Goal: Task Accomplishment & Management: Manage account settings

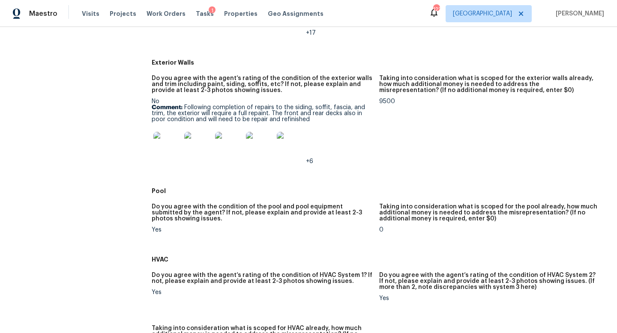
scroll to position [537, 0]
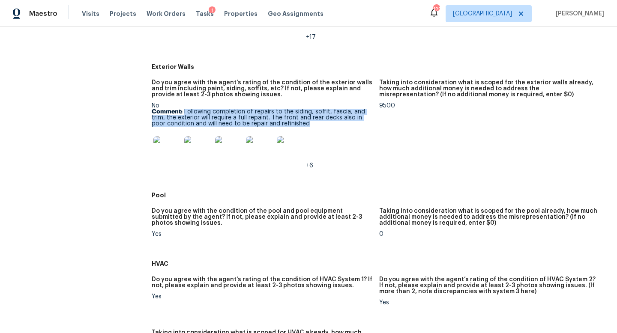
drag, startPoint x: 183, startPoint y: 113, endPoint x: 314, endPoint y: 124, distance: 130.7
click at [314, 124] on p "Comment: Following completion of repairs to the siding, soffit, fascia, and tri…" at bounding box center [262, 118] width 221 height 18
copy p "Following completion of repairs to the siding, soffit, fascia, and trim, the ex…"
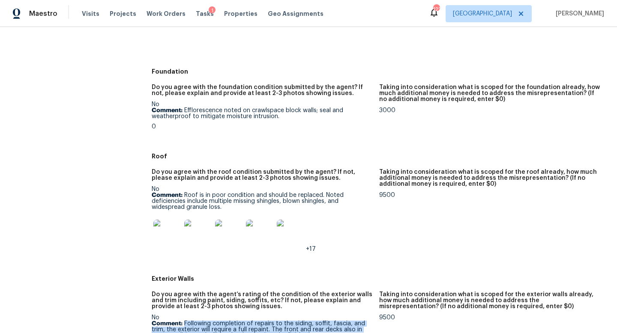
scroll to position [318, 0]
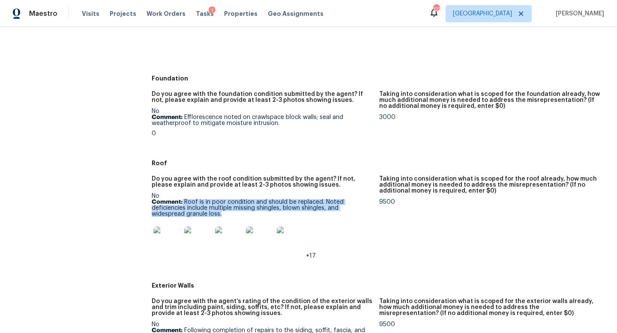
drag, startPoint x: 183, startPoint y: 203, endPoint x: 226, endPoint y: 215, distance: 44.8
click at [226, 215] on p "Comment: Roof is in poor condition and should be replaced. Noted deficiencies i…" at bounding box center [262, 208] width 221 height 18
copy p "Roof is in poor condition and should be replaced. Noted deficiencies include mu…"
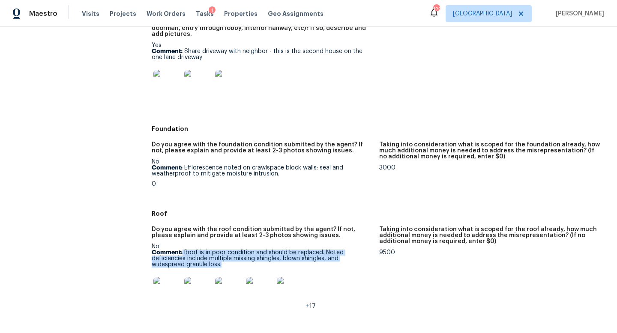
scroll to position [265, 0]
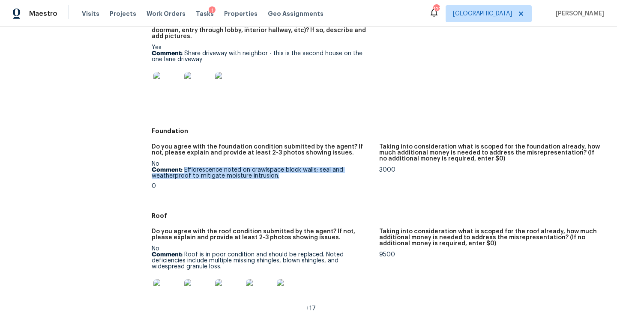
drag, startPoint x: 184, startPoint y: 168, endPoint x: 277, endPoint y: 179, distance: 93.2
click at [277, 179] on p "Comment: Efflorescence noted on crawlspace block walls; seal and weatherproof t…" at bounding box center [262, 173] width 221 height 12
copy p "Efflorescence noted on crawlspace block walls; seal and weatherproof to mitigat…"
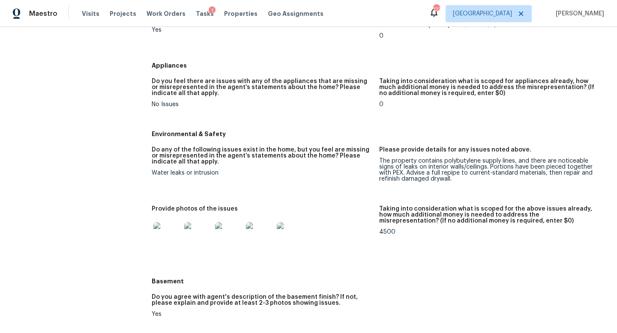
scroll to position [998, 0]
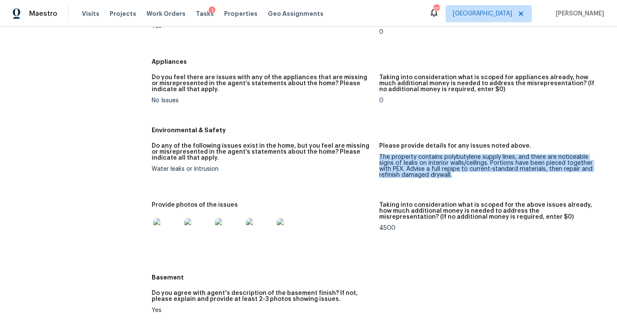
drag, startPoint x: 453, startPoint y: 177, endPoint x: 380, endPoint y: 158, distance: 75.4
click at [380, 158] on div "The property contains polybutylene supply lines, and there are noticeable signs…" at bounding box center [489, 166] width 221 height 24
copy div "The property contains polybutylene supply lines, and there are noticeable signs…"
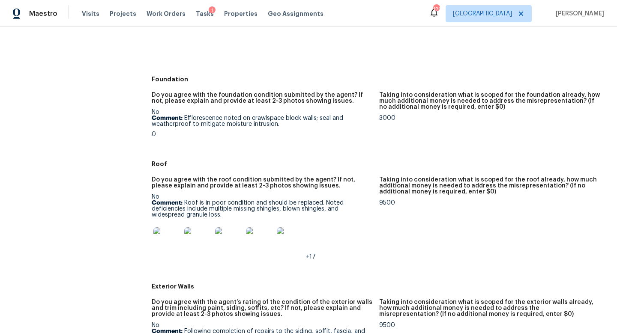
scroll to position [0, 0]
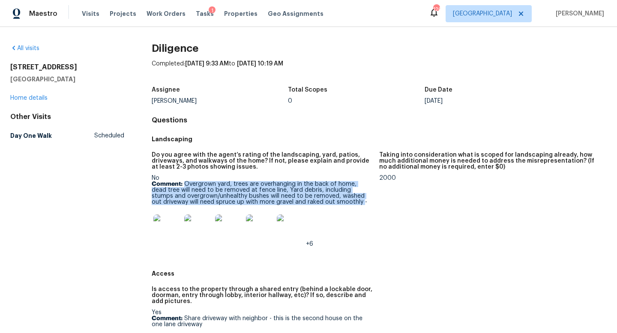
drag, startPoint x: 324, startPoint y: 202, endPoint x: 183, endPoint y: 185, distance: 142.1
click at [183, 185] on p "Comment: Overgrown yard, trees are overhanging in the back of home, dead tree w…" at bounding box center [262, 193] width 221 height 24
copy p "Overgrown yard, trees are overhanging in the back of home, dead tree will need …"
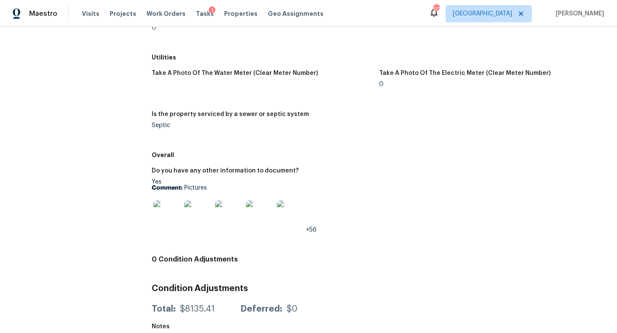
scroll to position [1405, 0]
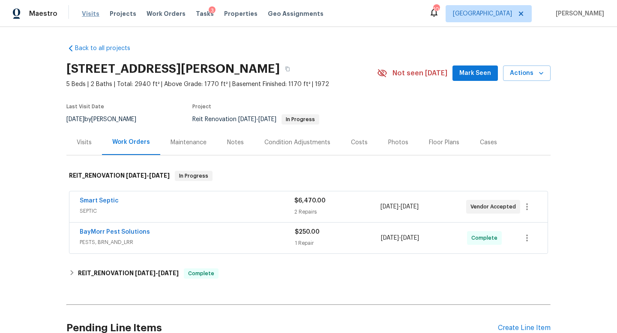
click at [88, 15] on span "Visits" at bounding box center [91, 13] width 18 height 9
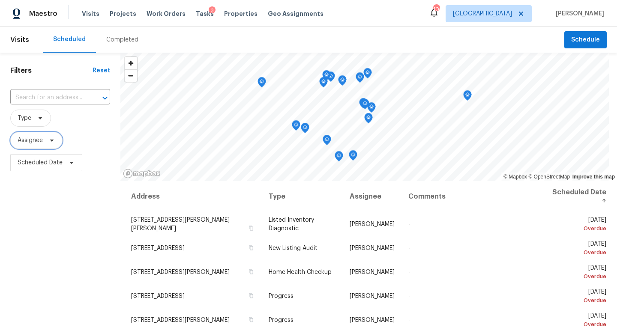
click at [43, 144] on span "Assignee" at bounding box center [36, 140] width 52 height 17
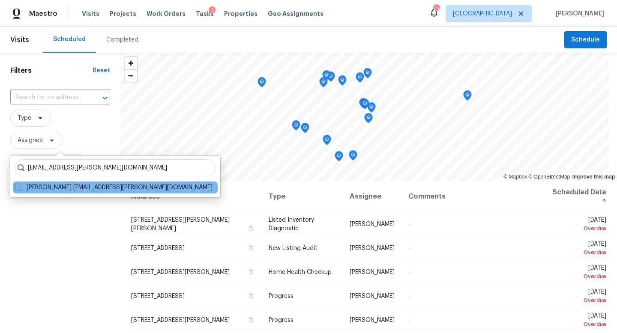
type input "jaydon.entrekin@opendoor.com"
click at [52, 188] on label "Jaydon Entrekin jaydon.entrekin@opendoor.com" at bounding box center [113, 187] width 197 height 9
click at [21, 188] on input "Jaydon Entrekin jaydon.entrekin@opendoor.com" at bounding box center [18, 186] width 6 height 6
checkbox input "true"
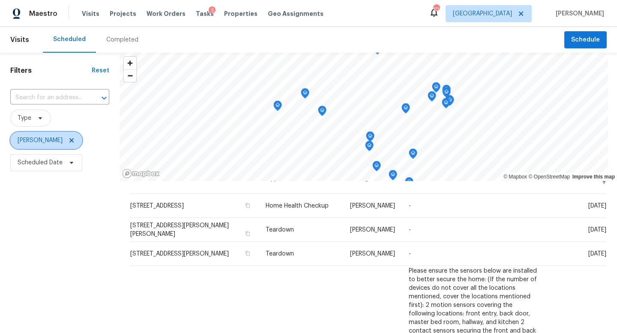
click at [70, 139] on icon at bounding box center [71, 140] width 4 height 4
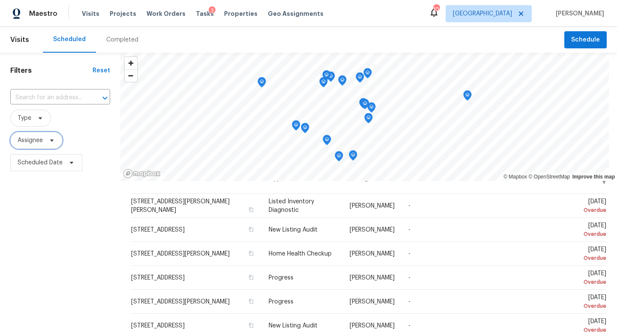
click at [33, 145] on span "Assignee" at bounding box center [36, 140] width 52 height 17
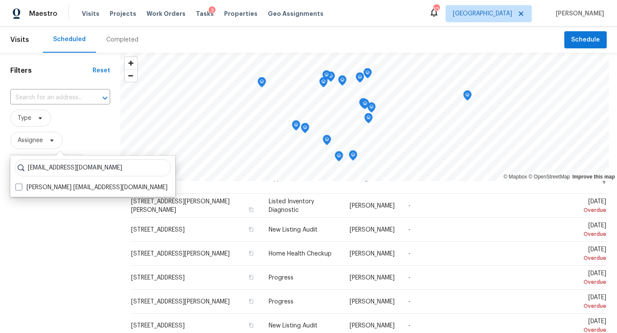
type input "kenroy.hoilett@opendoor.com"
click at [39, 178] on div "kenroy.hoilett@opendoor.com Kenroy Hoilett kenroy.hoilett@opendoor.com" at bounding box center [92, 176] width 165 height 41
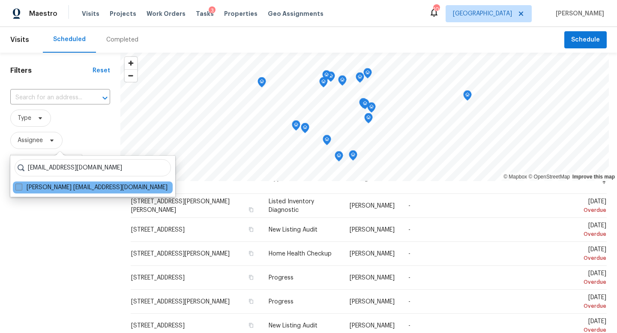
click at [38, 185] on label "Kenroy Hoilett kenroy.hoilett@opendoor.com" at bounding box center [91, 187] width 152 height 9
click at [21, 185] on input "Kenroy Hoilett kenroy.hoilett@opendoor.com" at bounding box center [18, 186] width 6 height 6
checkbox input "true"
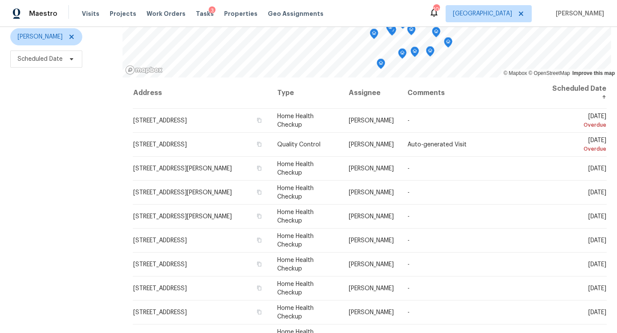
scroll to position [105, 0]
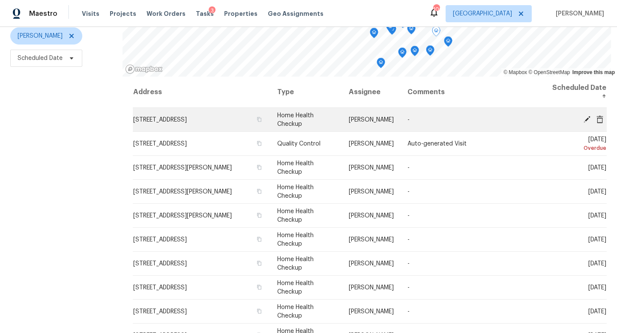
click at [586, 121] on icon at bounding box center [587, 119] width 7 height 7
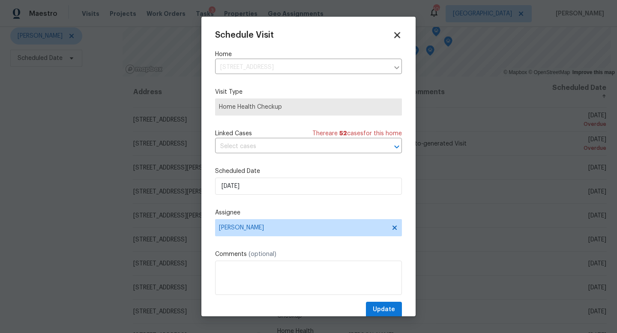
click at [393, 33] on icon at bounding box center [397, 35] width 10 height 10
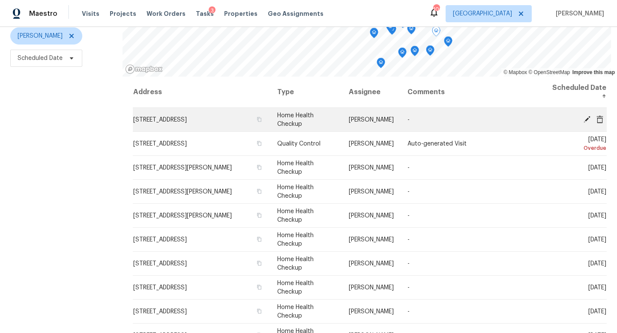
click at [600, 120] on icon at bounding box center [600, 119] width 7 height 8
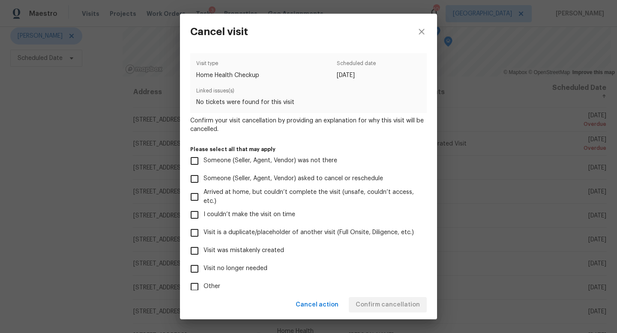
scroll to position [51, 0]
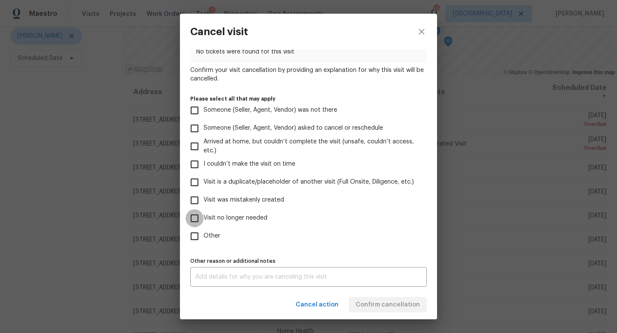
click at [194, 223] on input "Visit no longer needed" at bounding box center [195, 219] width 18 height 18
checkbox input "true"
click at [196, 233] on input "Other" at bounding box center [195, 237] width 18 height 18
checkbox input "true"
click at [214, 281] on div "x Other reason or additional notes" at bounding box center [308, 277] width 237 height 20
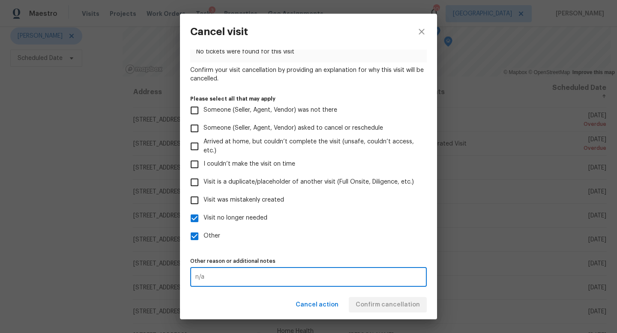
type textarea "n/a"
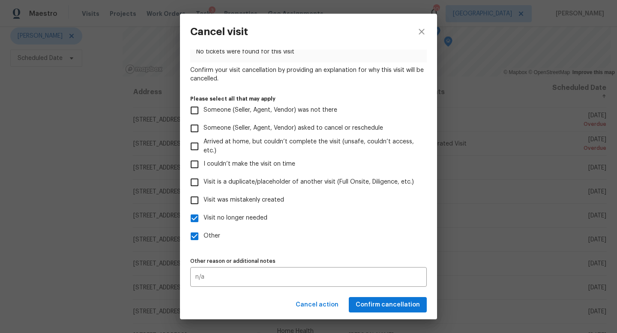
click at [327, 225] on label "Visit no longer needed" at bounding box center [303, 219] width 234 height 18
click at [204, 225] on input "Visit no longer needed" at bounding box center [195, 219] width 18 height 18
checkbox input "false"
click at [367, 299] on button "Confirm cancellation" at bounding box center [388, 305] width 78 height 16
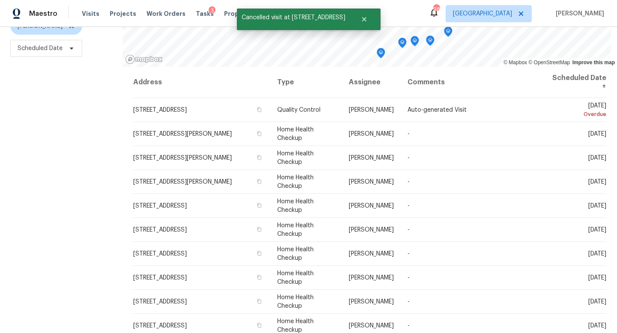
scroll to position [114, 0]
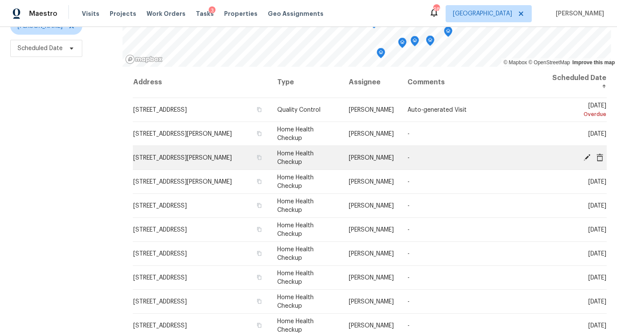
click at [588, 156] on icon at bounding box center [587, 157] width 7 height 7
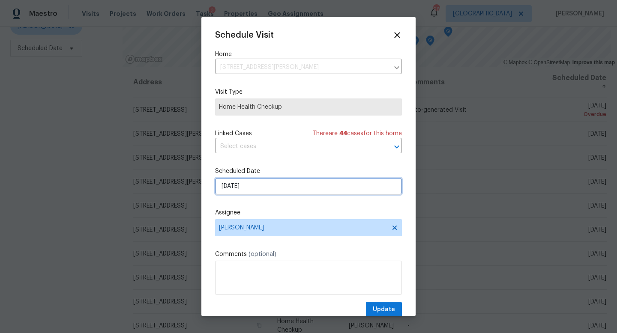
click at [240, 189] on input "10/5/2025" at bounding box center [308, 186] width 187 height 17
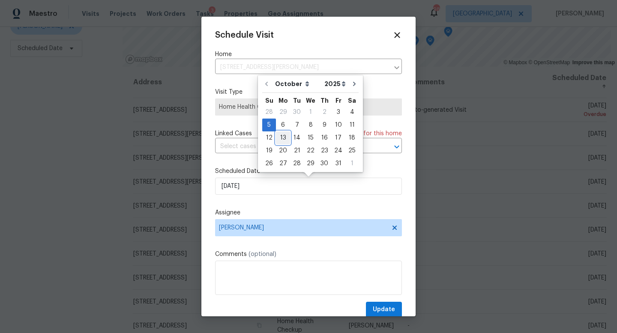
click at [282, 134] on div "13" at bounding box center [283, 138] width 14 height 12
type input "[DATE]"
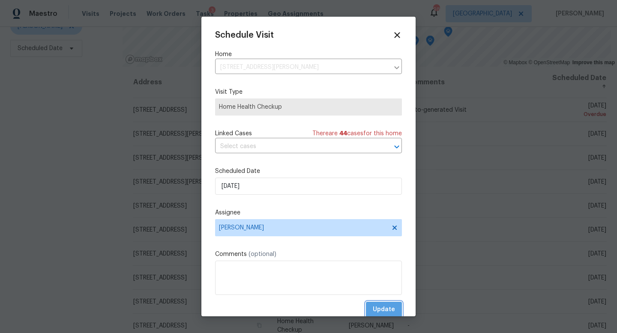
click at [382, 315] on span "Update" at bounding box center [384, 310] width 22 height 11
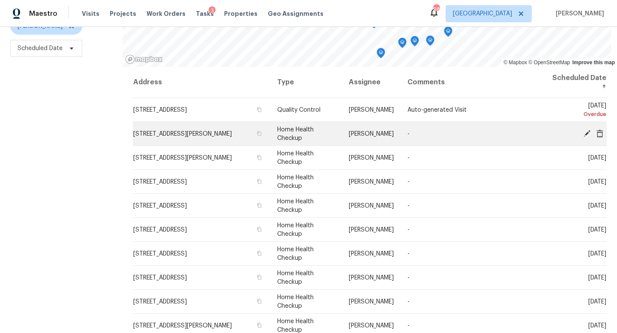
click at [587, 132] on icon at bounding box center [587, 133] width 7 height 7
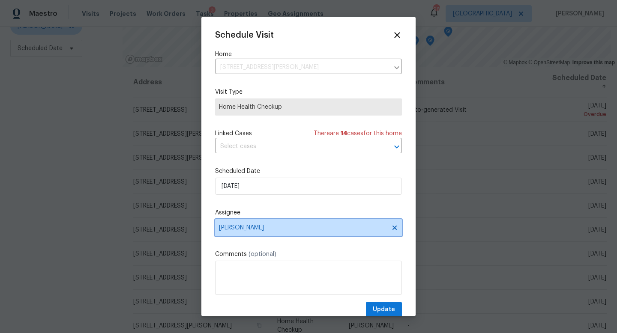
click at [261, 228] on span "[PERSON_NAME]" at bounding box center [303, 228] width 168 height 7
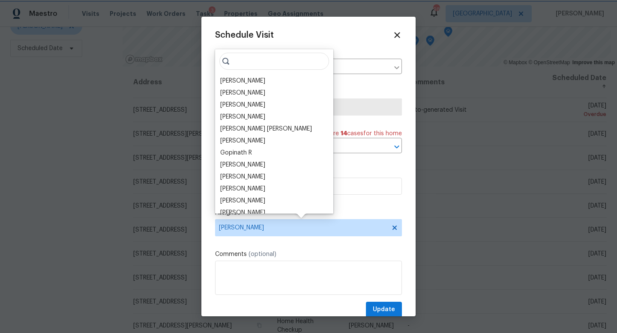
click at [375, 201] on div "Schedule Visit Home 59 Middlebrook Dr, Cartersville, GA 30120 ​ Visit Type Home…" at bounding box center [308, 174] width 187 height 288
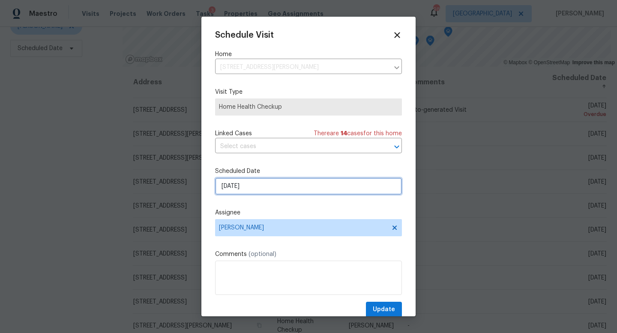
click at [246, 193] on input "10/4/2025" at bounding box center [308, 186] width 187 height 17
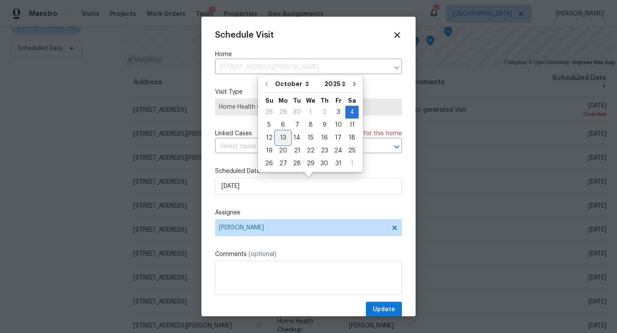
click at [281, 137] on div "13" at bounding box center [283, 138] width 14 height 12
type input "[DATE]"
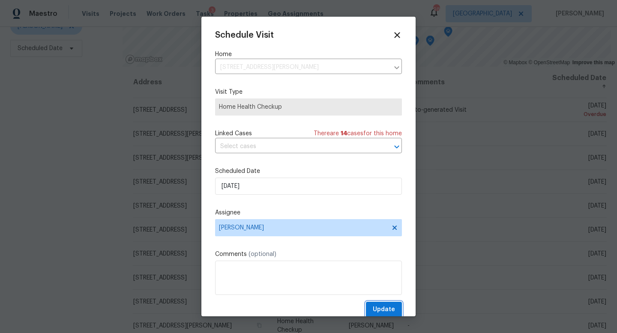
click at [383, 308] on span "Update" at bounding box center [384, 310] width 22 height 11
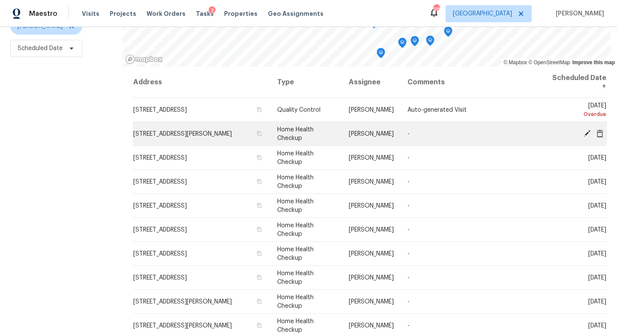
click at [589, 129] on td "[DATE]" at bounding box center [575, 134] width 64 height 24
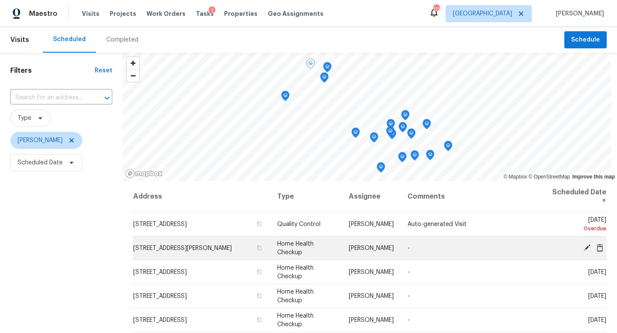
click at [587, 247] on icon at bounding box center [587, 247] width 7 height 7
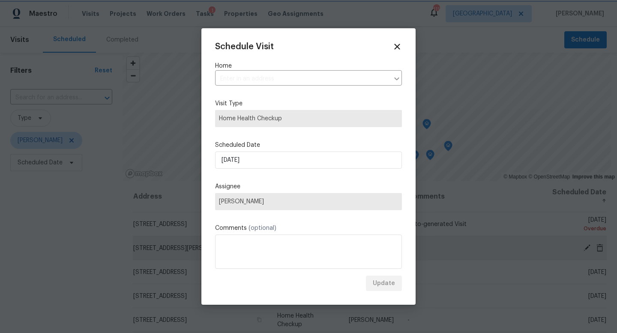
type input "[STREET_ADDRESS][PERSON_NAME]"
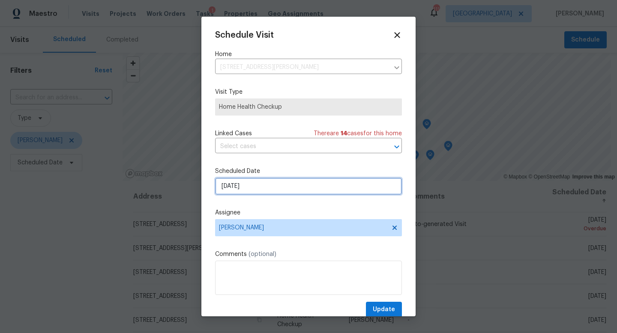
click at [243, 188] on input "[DATE]" at bounding box center [308, 186] width 187 height 17
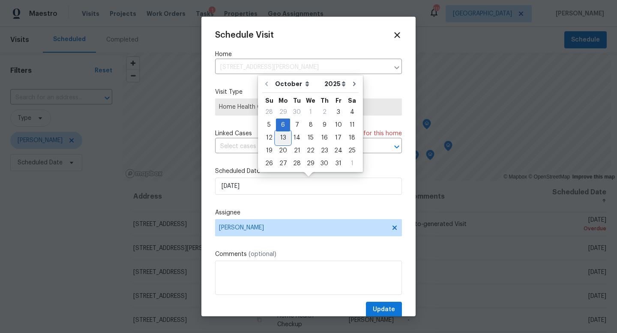
click at [279, 141] on div "13" at bounding box center [283, 138] width 14 height 12
type input "[DATE]"
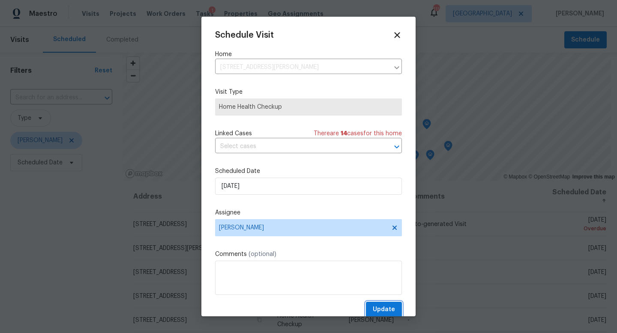
click at [388, 311] on span "Update" at bounding box center [384, 310] width 22 height 11
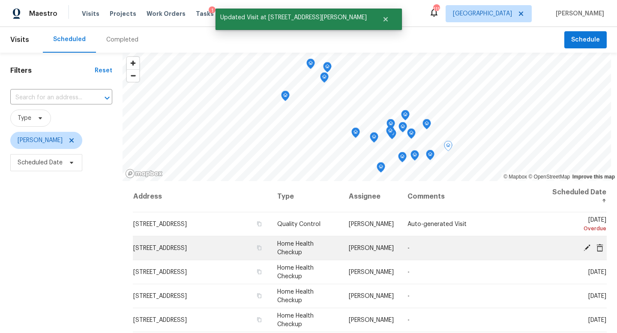
click at [586, 246] on icon at bounding box center [587, 248] width 8 height 8
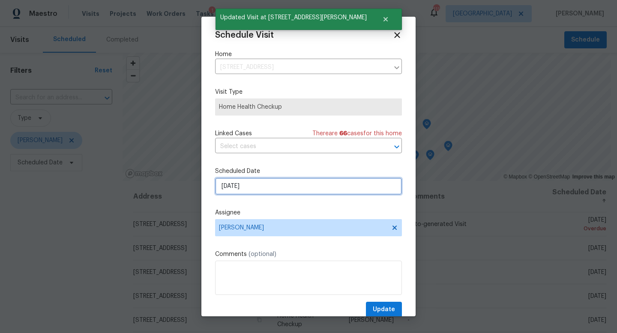
click at [262, 186] on input "[DATE]" at bounding box center [308, 186] width 187 height 17
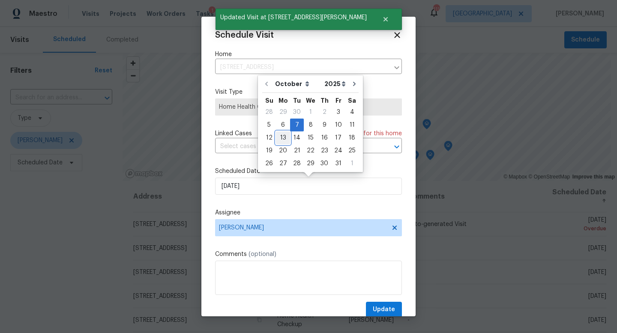
click at [282, 141] on div "13" at bounding box center [283, 138] width 14 height 12
type input "[DATE]"
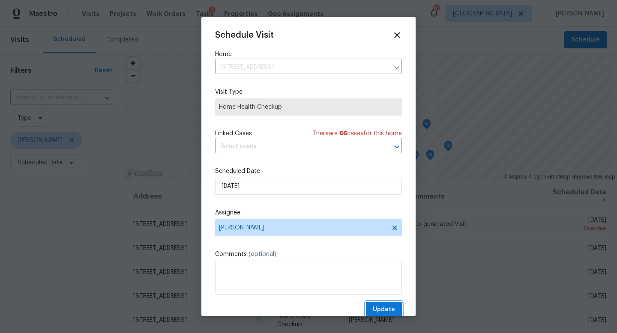
click at [381, 310] on span "Update" at bounding box center [384, 310] width 22 height 11
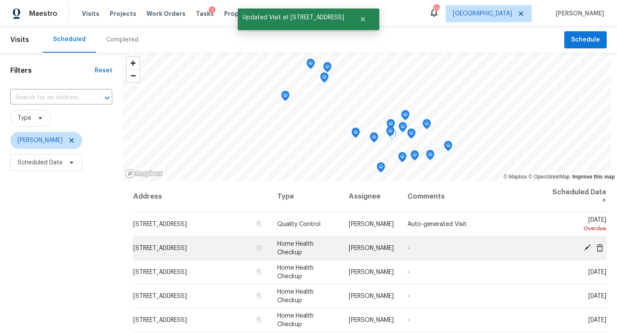
click at [585, 248] on icon at bounding box center [587, 247] width 7 height 7
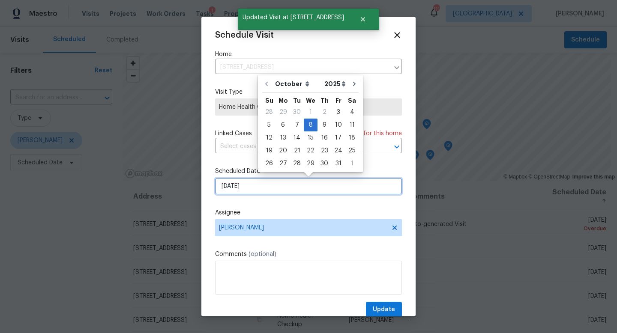
click at [248, 188] on input "[DATE]" at bounding box center [308, 186] width 187 height 17
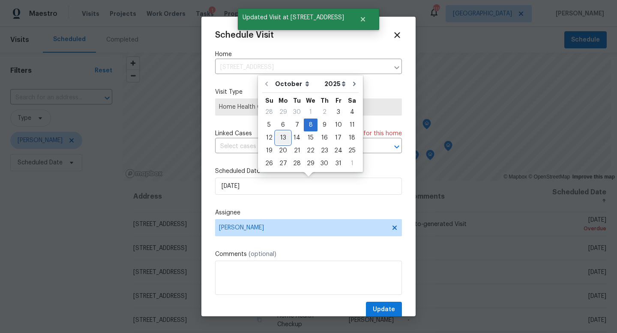
click at [283, 141] on div "13" at bounding box center [283, 138] width 14 height 12
type input "[DATE]"
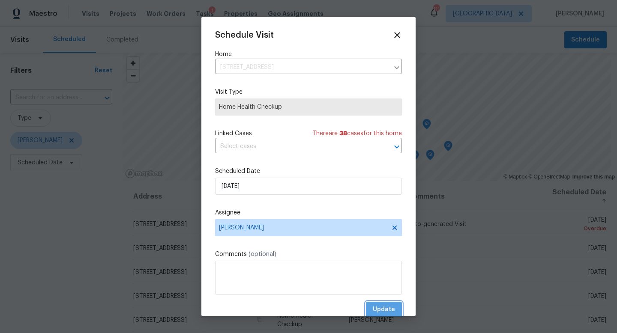
click at [392, 309] on span "Update" at bounding box center [384, 310] width 22 height 11
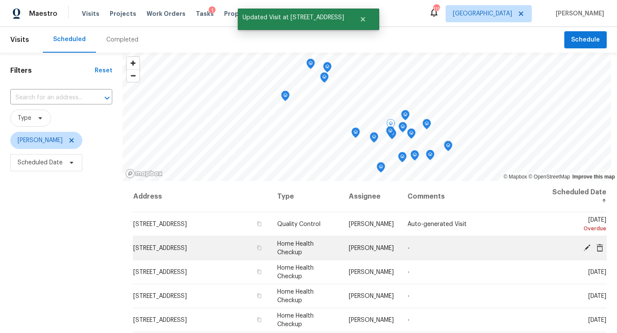
click at [585, 248] on icon at bounding box center [587, 248] width 8 height 8
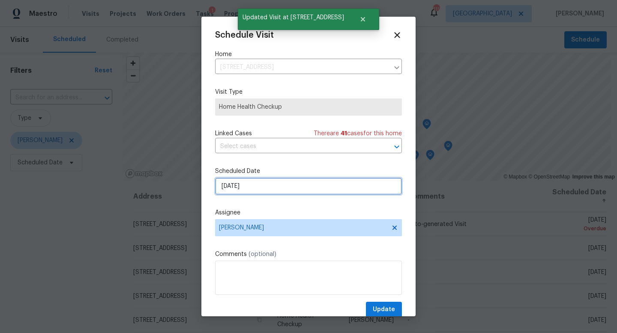
click at [255, 183] on input "[DATE]" at bounding box center [308, 186] width 187 height 17
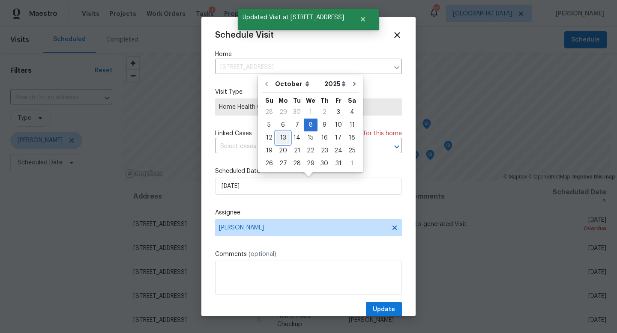
click at [282, 136] on div "13" at bounding box center [283, 138] width 14 height 12
type input "[DATE]"
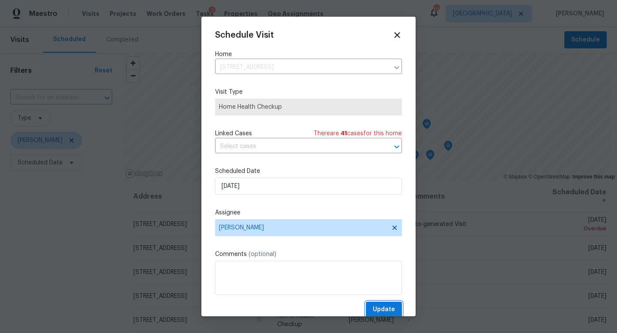
click at [383, 310] on span "Update" at bounding box center [384, 310] width 22 height 11
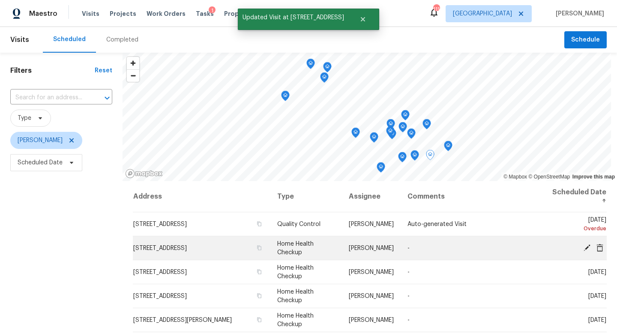
click at [587, 246] on icon at bounding box center [587, 247] width 7 height 7
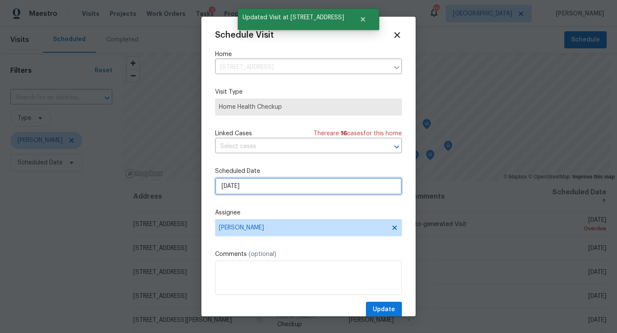
click at [284, 190] on input "[DATE]" at bounding box center [308, 186] width 187 height 17
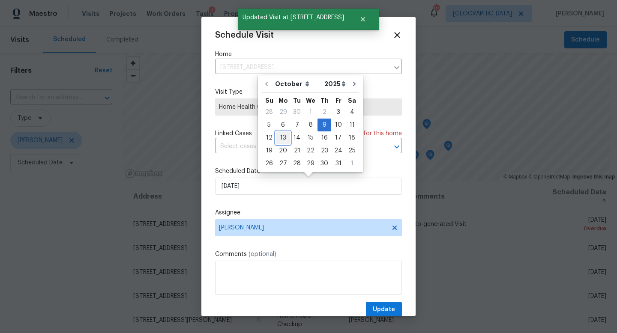
click at [282, 138] on div "13" at bounding box center [283, 138] width 14 height 12
type input "[DATE]"
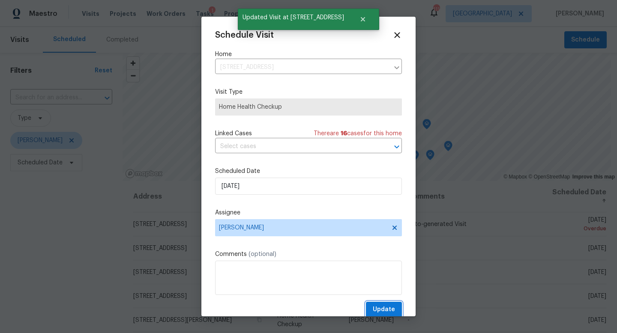
click at [380, 308] on span "Update" at bounding box center [384, 310] width 22 height 11
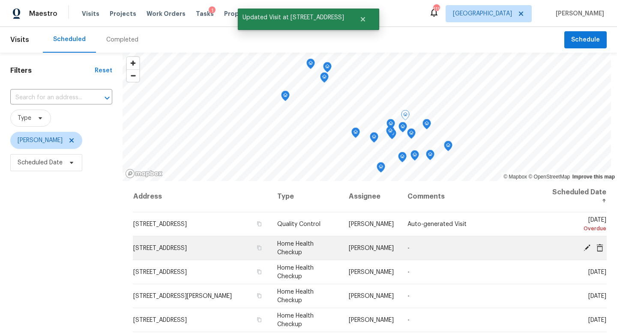
click at [585, 248] on icon at bounding box center [587, 247] width 7 height 7
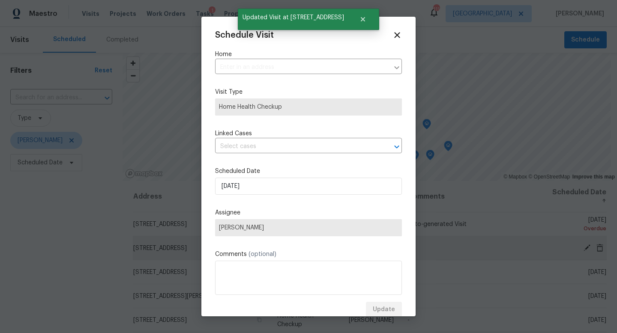
type input "[STREET_ADDRESS]"
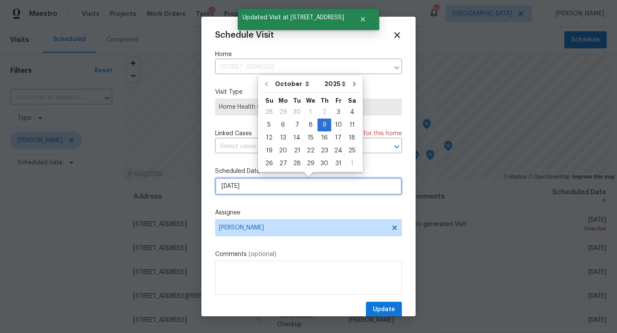
click at [272, 189] on input "[DATE]" at bounding box center [308, 186] width 187 height 17
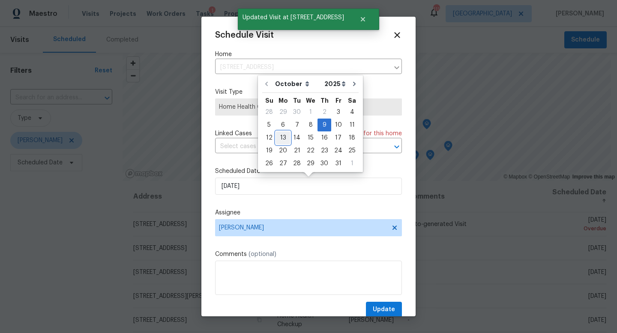
click at [282, 136] on div "13" at bounding box center [283, 138] width 14 height 12
type input "[DATE]"
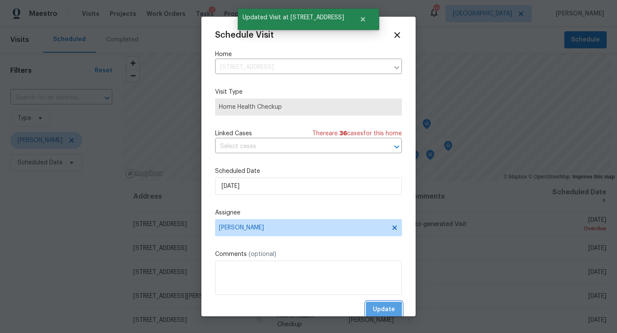
click at [373, 312] on button "Update" at bounding box center [384, 310] width 36 height 16
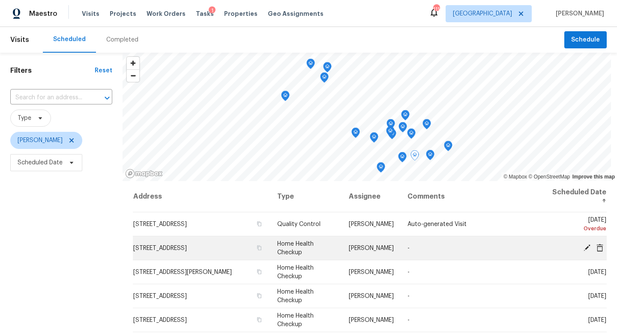
click at [589, 247] on icon at bounding box center [587, 247] width 7 height 7
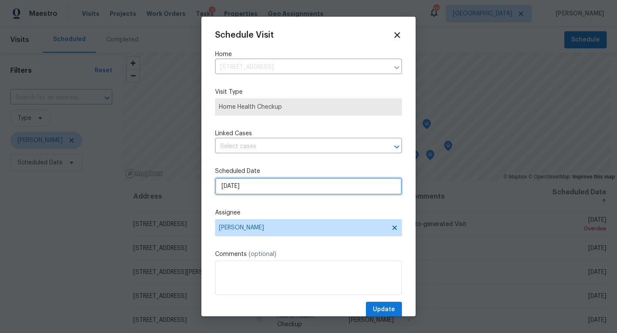
click at [268, 181] on input "[DATE]" at bounding box center [308, 186] width 187 height 17
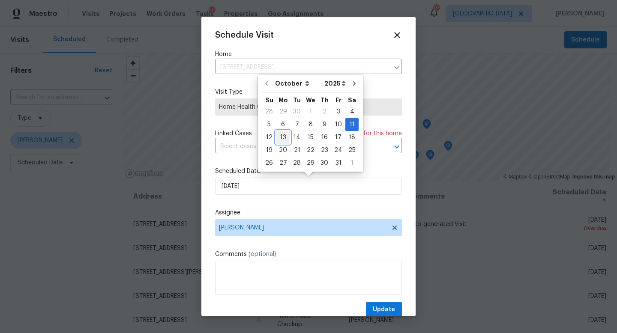
click at [283, 138] on div "13" at bounding box center [283, 138] width 14 height 12
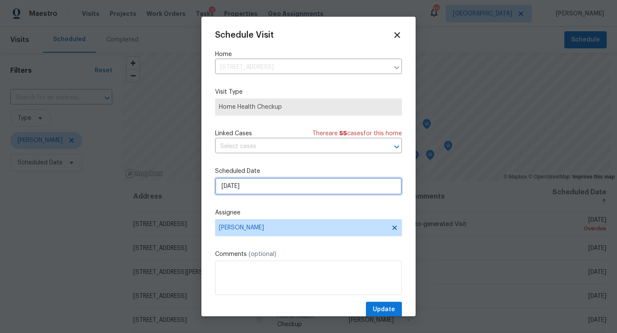
click at [266, 187] on input "[DATE]" at bounding box center [308, 186] width 187 height 17
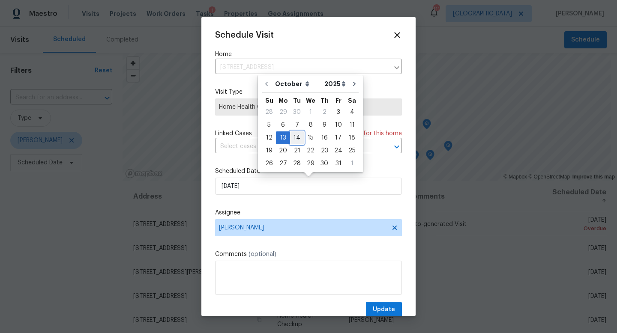
click at [292, 142] on div "14" at bounding box center [297, 138] width 14 height 12
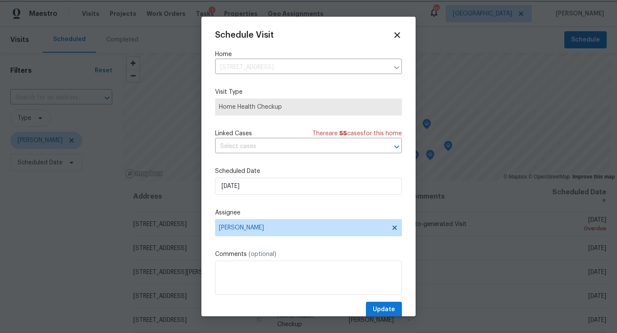
type input "[DATE]"
click at [389, 309] on span "Update" at bounding box center [384, 310] width 22 height 11
